Goal: Task Accomplishment & Management: Use online tool/utility

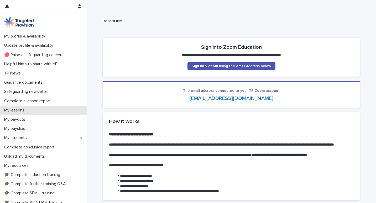
click at [19, 110] on p "My lessons" at bounding box center [15, 110] width 27 height 5
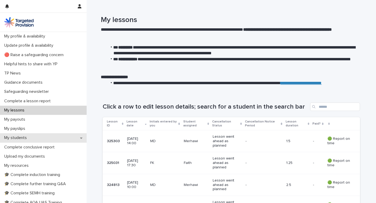
click at [21, 137] on p "My students" at bounding box center [16, 137] width 29 height 5
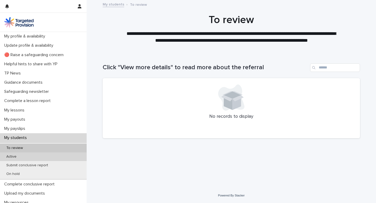
click at [51, 156] on div "Active" at bounding box center [43, 156] width 87 height 9
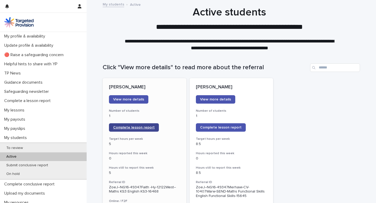
click at [125, 127] on span "Complete lesson report" at bounding box center [133, 128] width 41 height 4
